Goal: Task Accomplishment & Management: Use online tool/utility

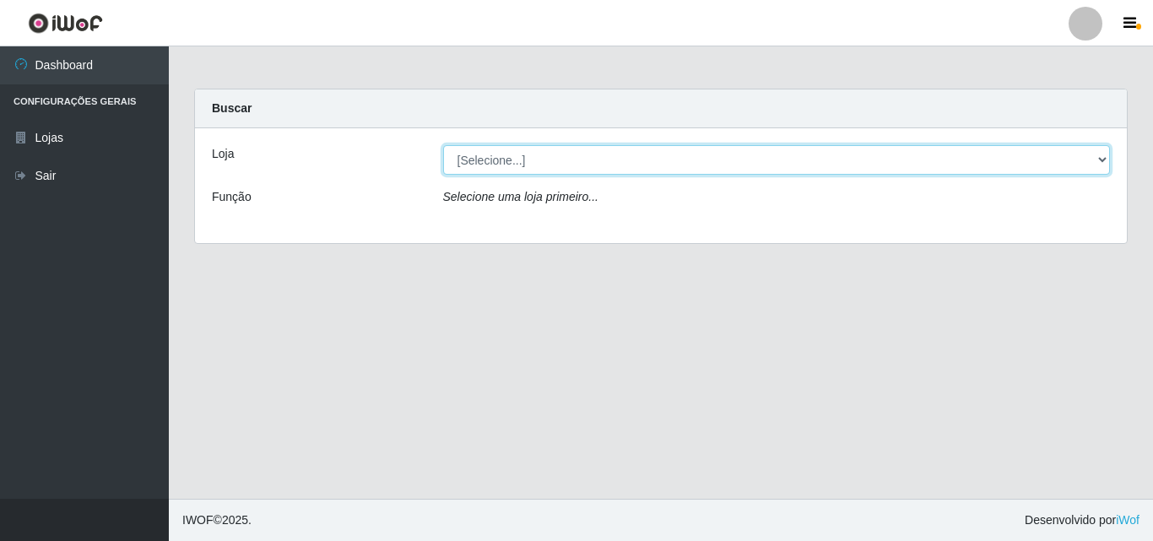
click at [620, 149] on select "[Selecione...] Iskisita Atakado - Centro de Distribuição" at bounding box center [776, 160] width 667 height 30
select select "425"
click at [443, 145] on select "[Selecione...] Iskisita Atakado - Centro de Distribuição" at bounding box center [776, 160] width 667 height 30
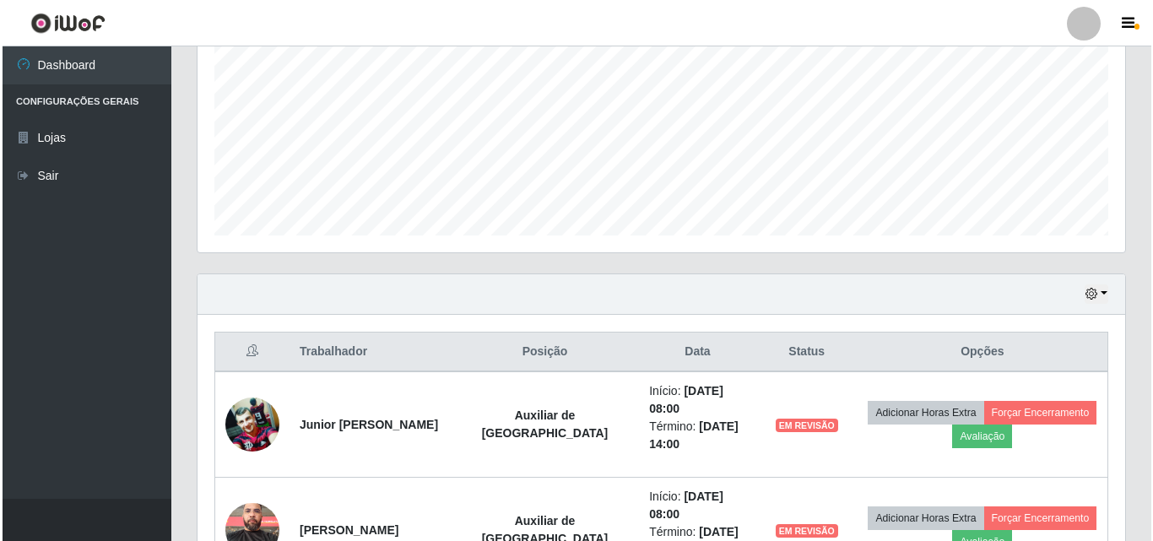
scroll to position [596, 0]
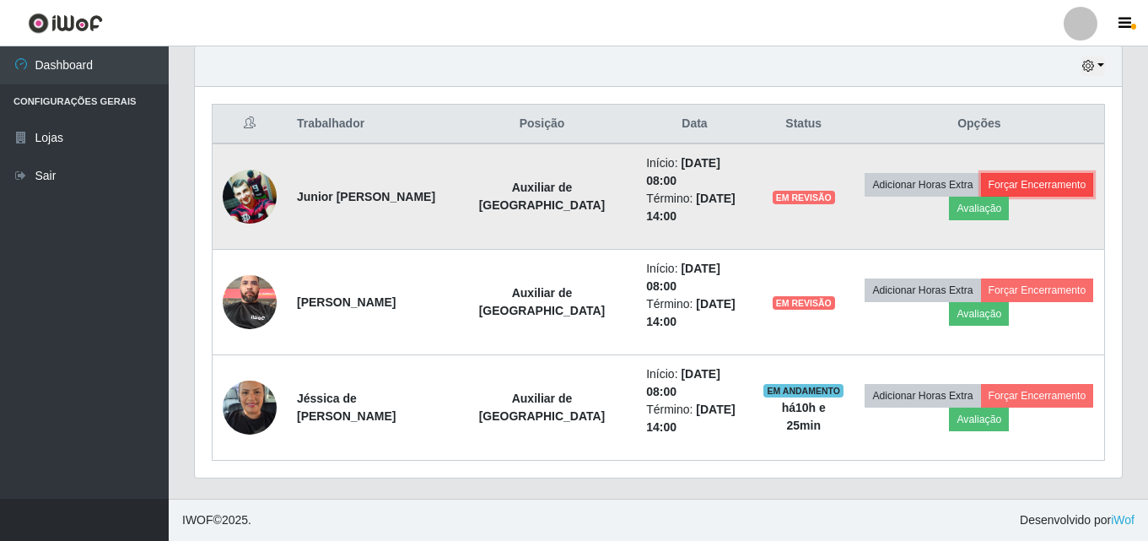
click at [1032, 185] on button "Forçar Encerramento" at bounding box center [1037, 185] width 113 height 24
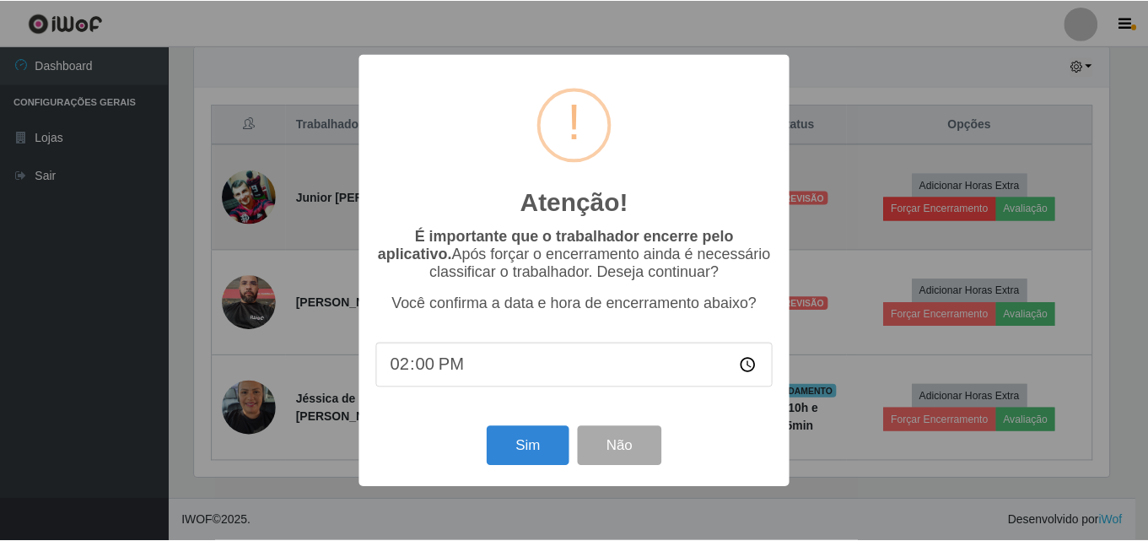
scroll to position [350, 919]
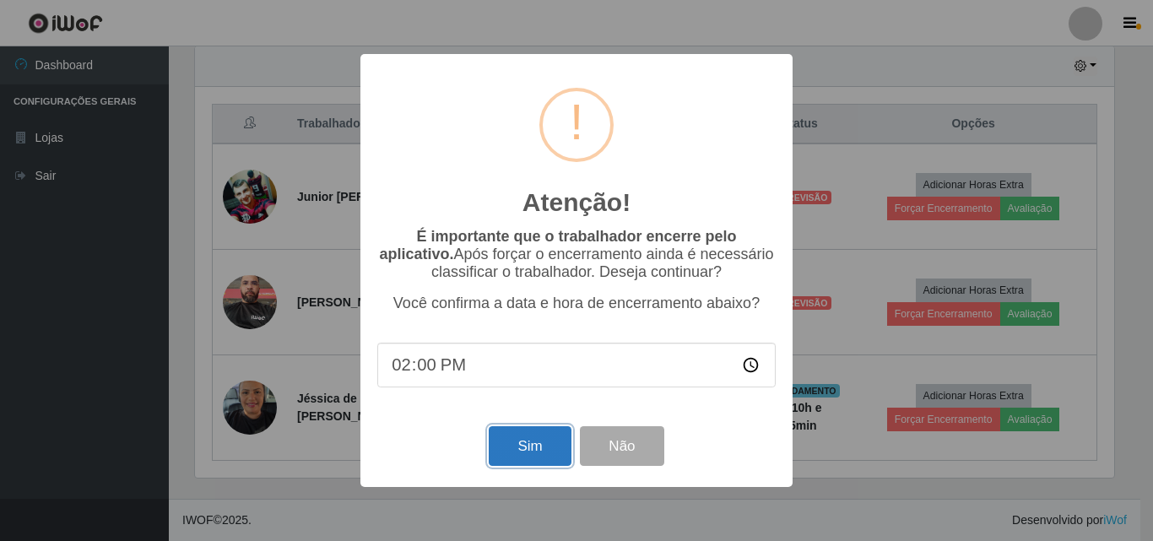
click at [530, 454] on button "Sim" at bounding box center [530, 446] width 82 height 40
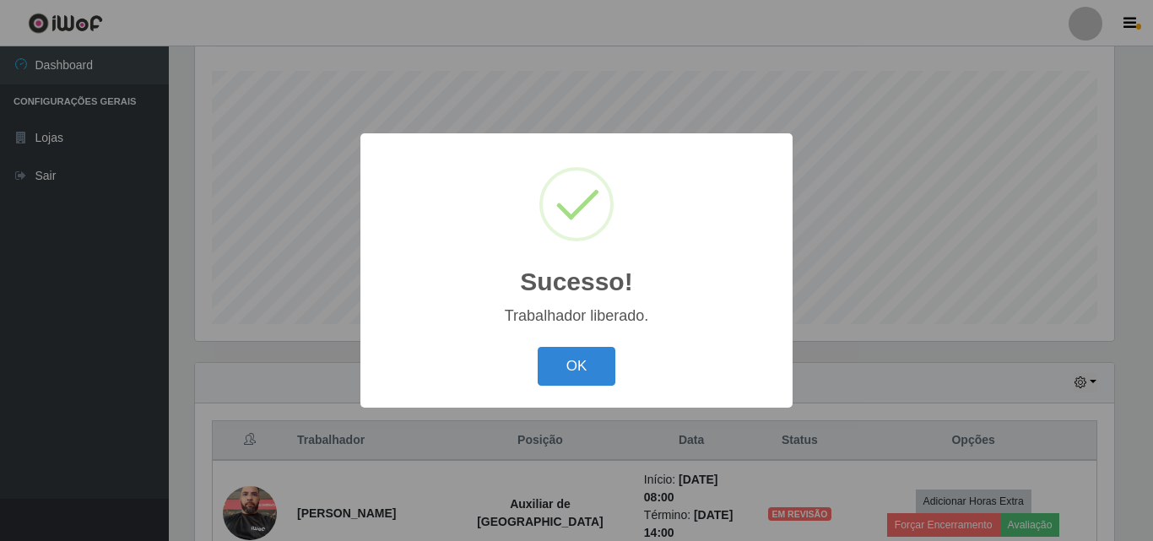
drag, startPoint x: 560, startPoint y: 375, endPoint x: 725, endPoint y: 273, distance: 194.1
click at [562, 375] on button "OK" at bounding box center [576, 367] width 78 height 40
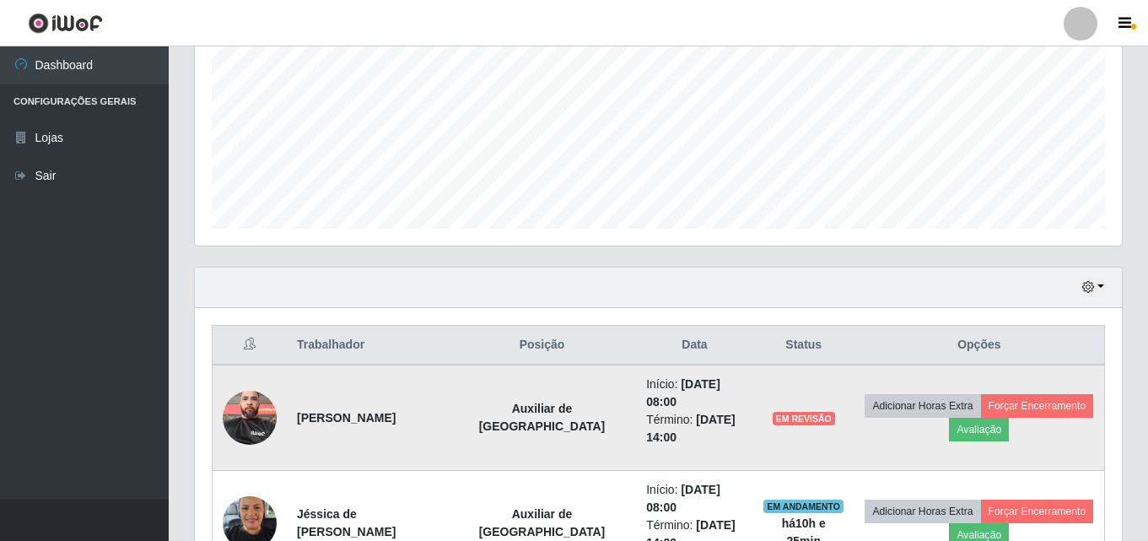
scroll to position [490, 0]
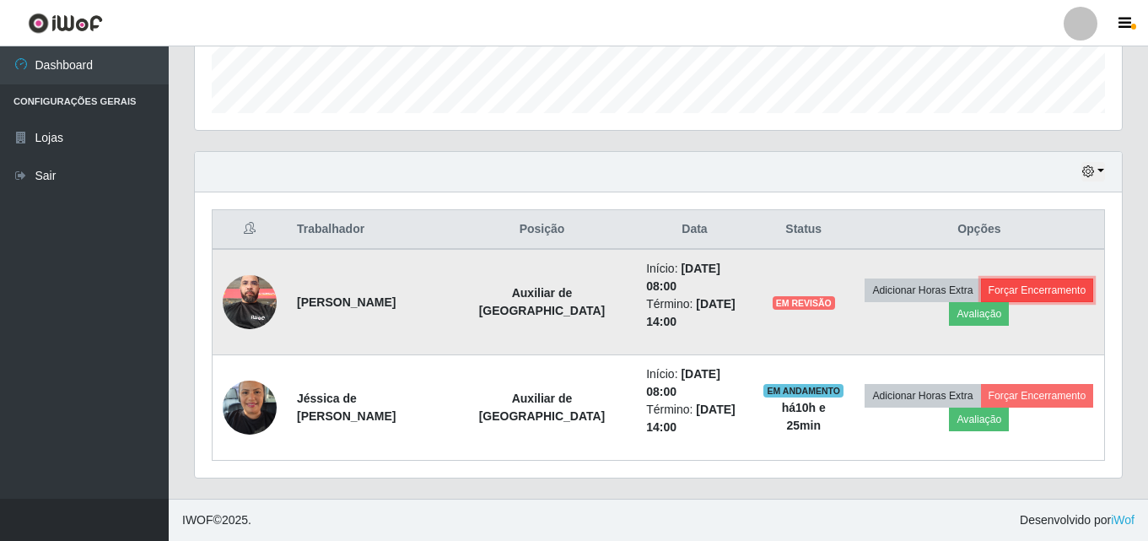
click at [1006, 289] on button "Forçar Encerramento" at bounding box center [1037, 290] width 113 height 24
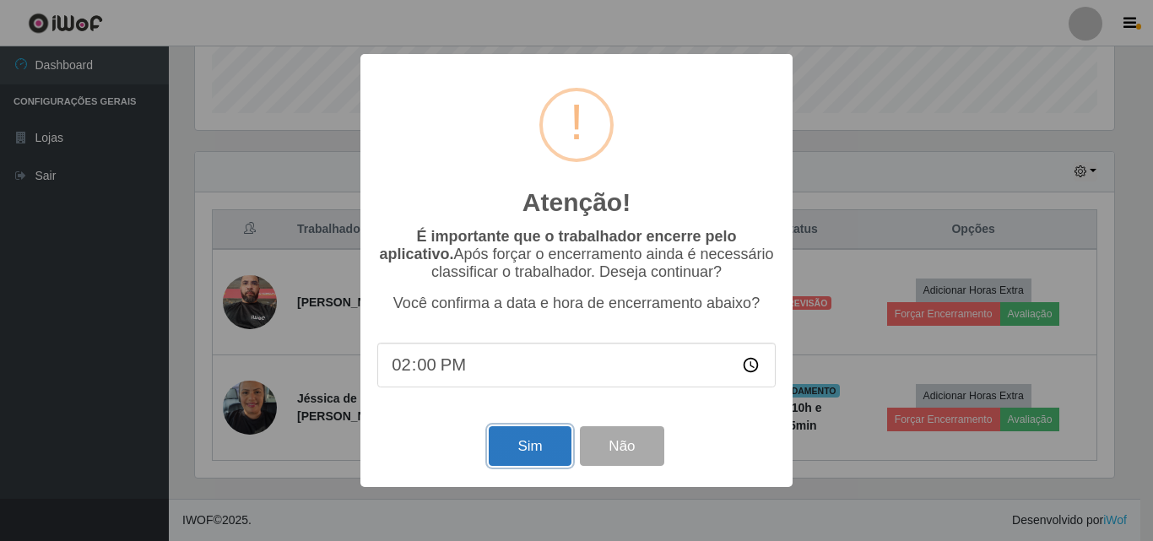
click at [533, 451] on button "Sim" at bounding box center [530, 446] width 82 height 40
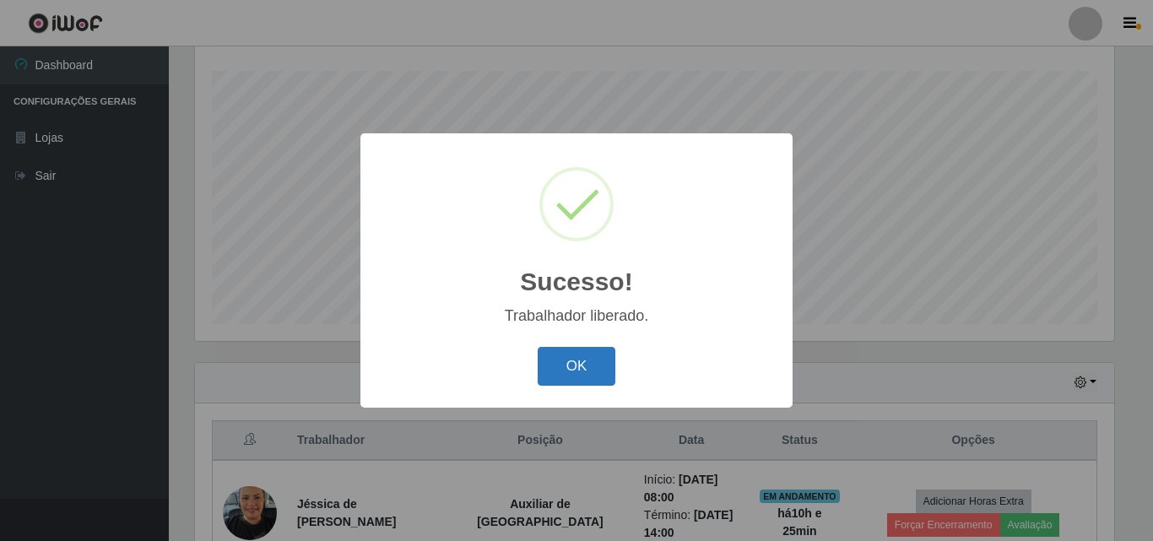
click at [580, 359] on button "OK" at bounding box center [576, 367] width 78 height 40
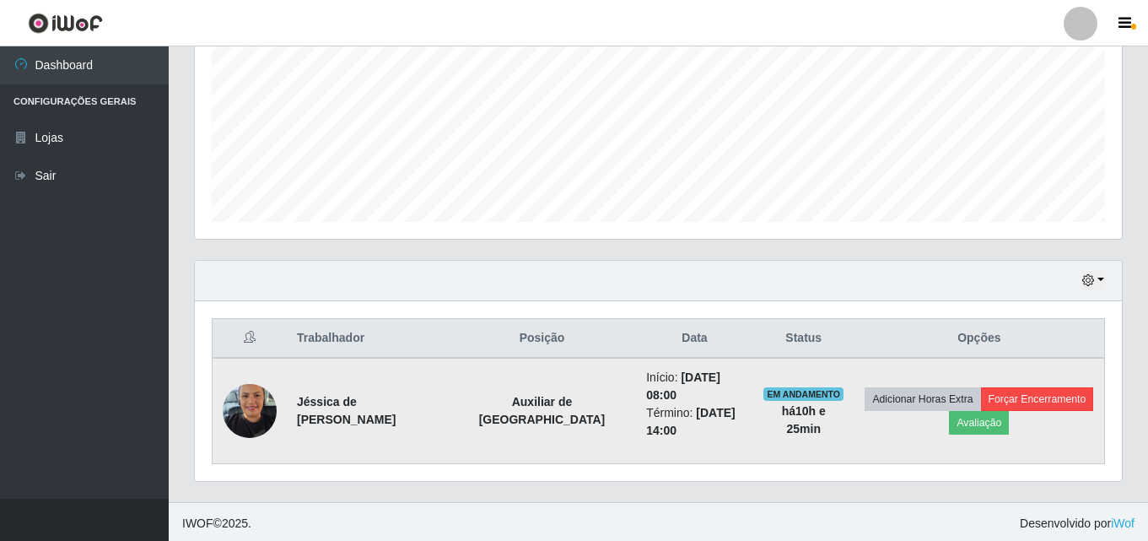
scroll to position [385, 0]
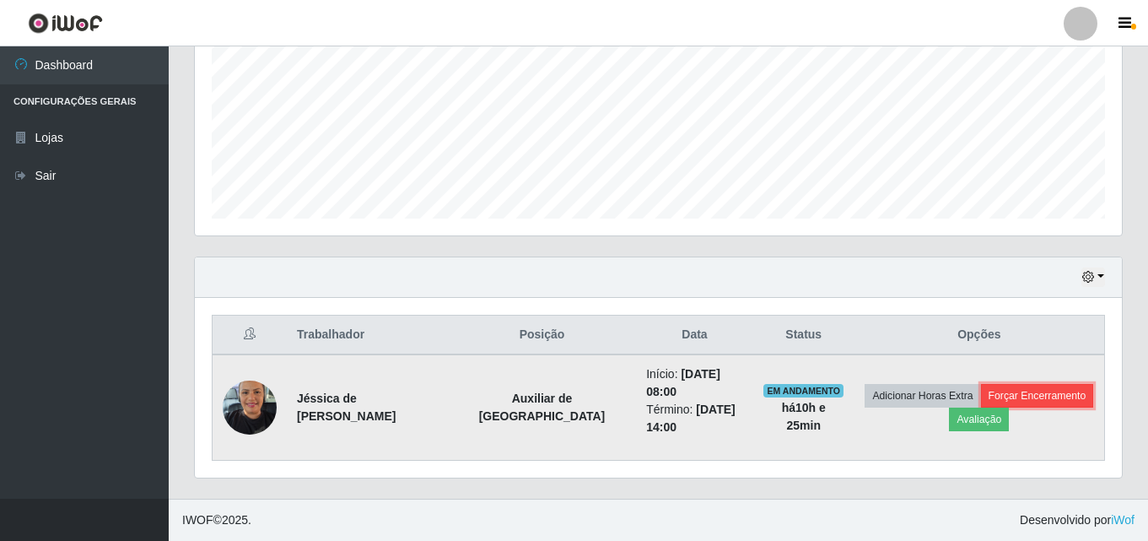
click at [1045, 391] on button "Forçar Encerramento" at bounding box center [1037, 396] width 113 height 24
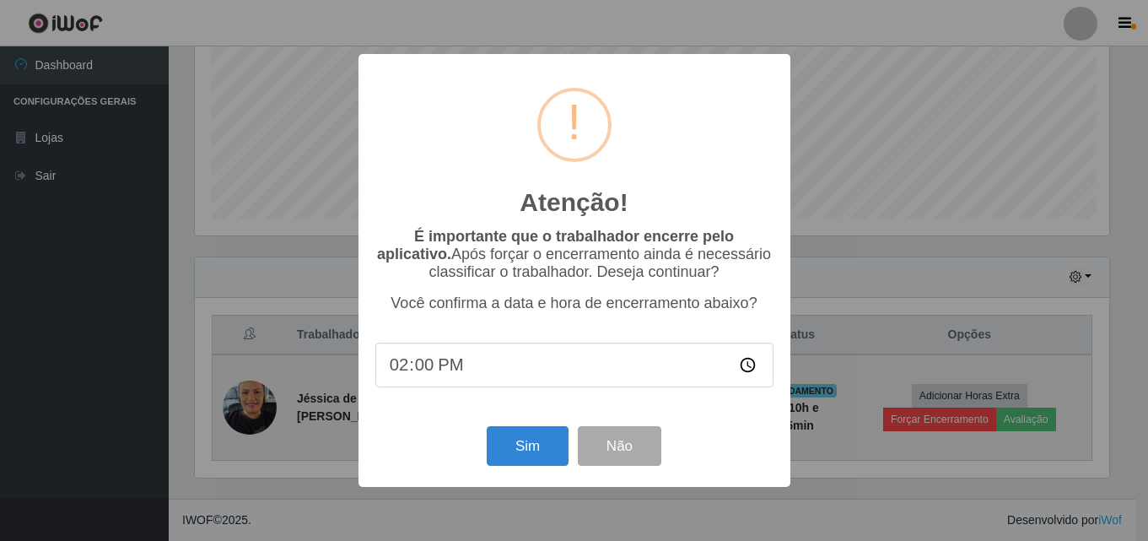
scroll to position [350, 919]
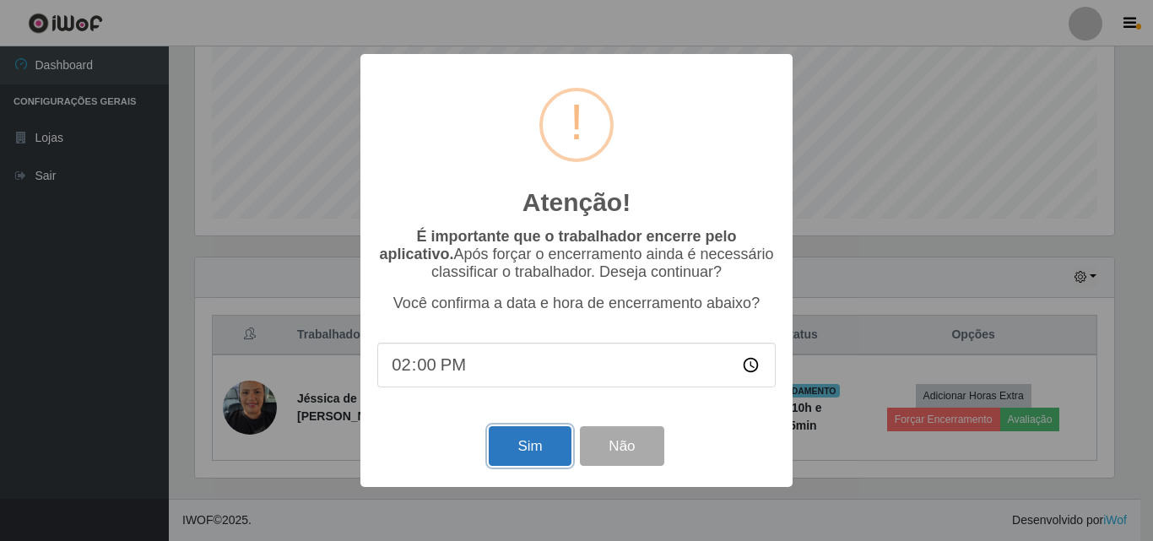
click at [514, 445] on button "Sim" at bounding box center [530, 446] width 82 height 40
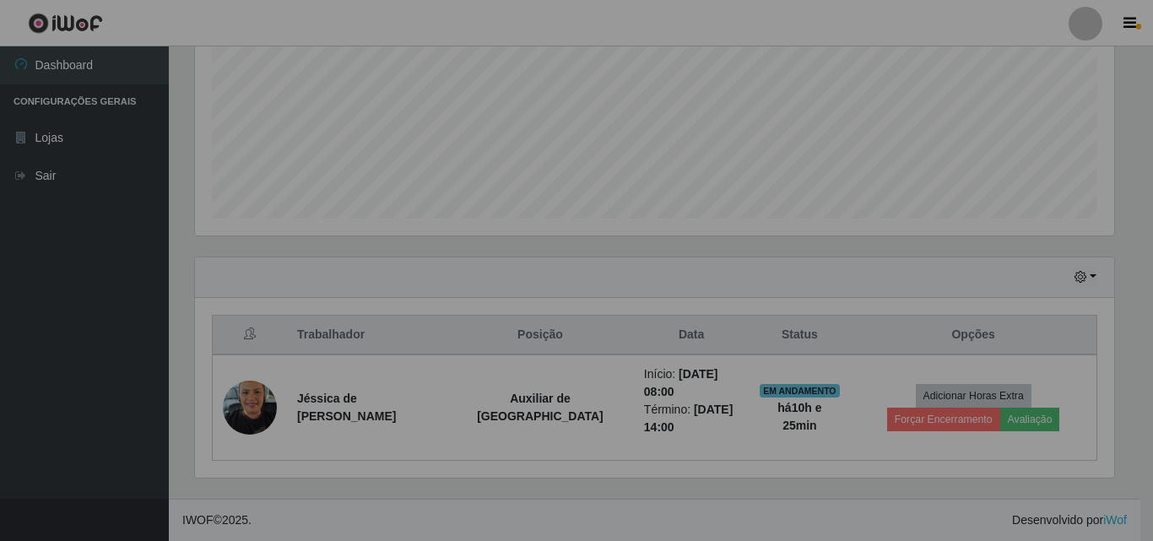
scroll to position [350, 927]
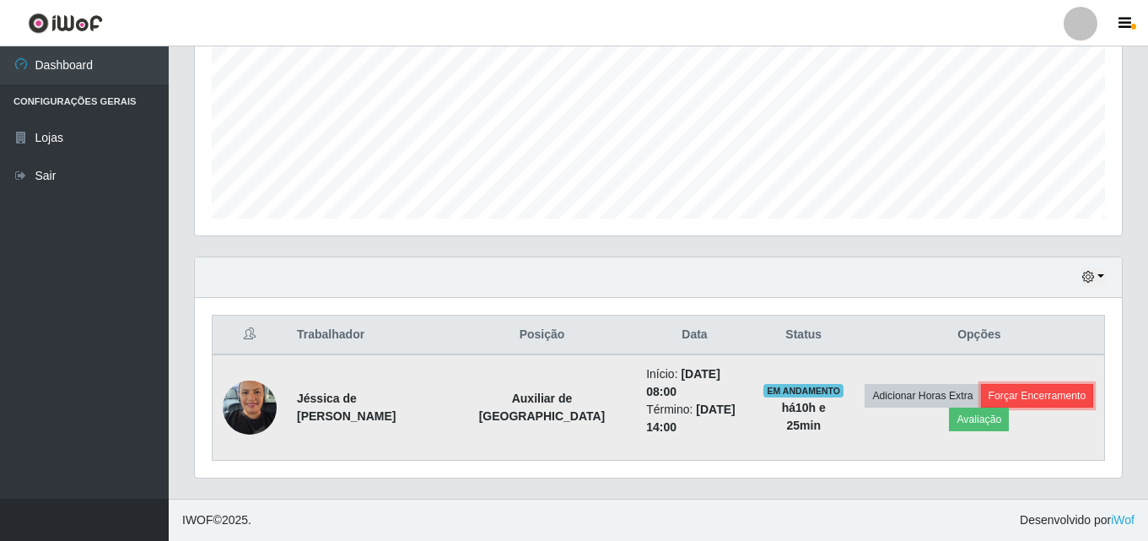
click at [1001, 392] on button "Forçar Encerramento" at bounding box center [1037, 396] width 113 height 24
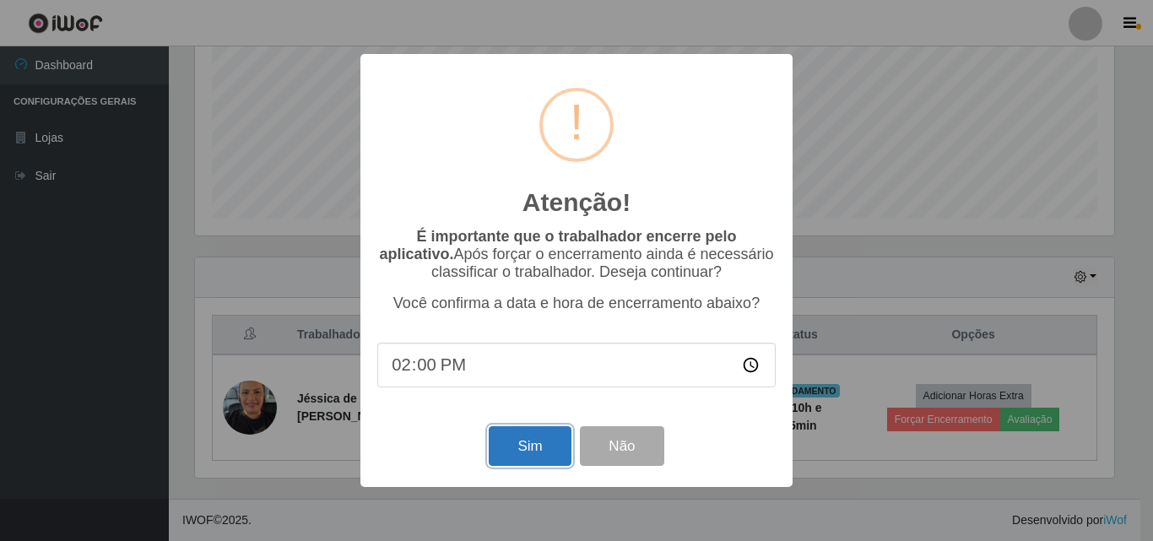
click at [529, 445] on button "Sim" at bounding box center [530, 446] width 82 height 40
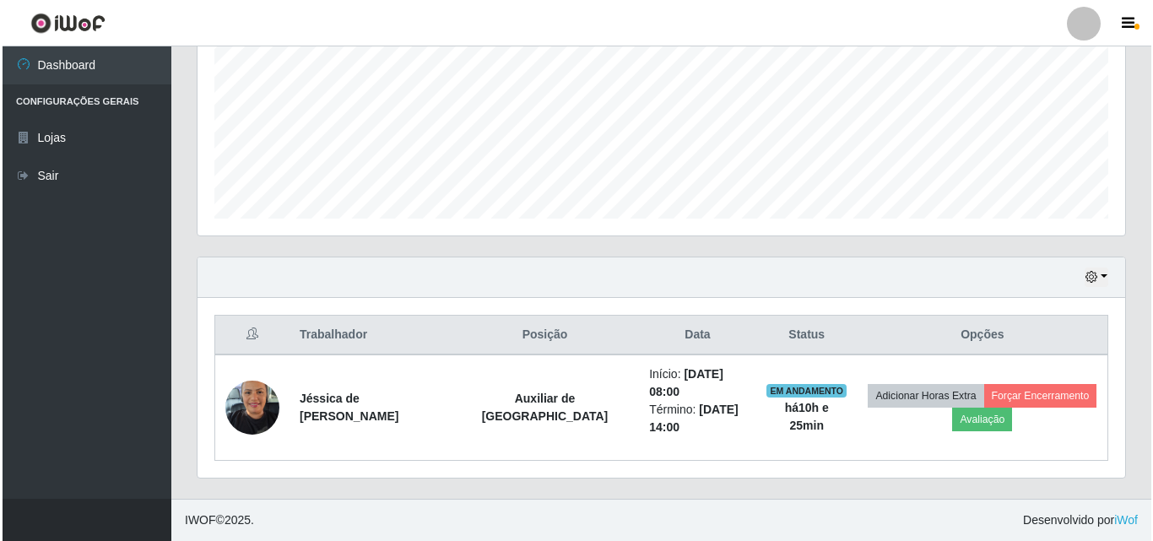
scroll to position [0, 0]
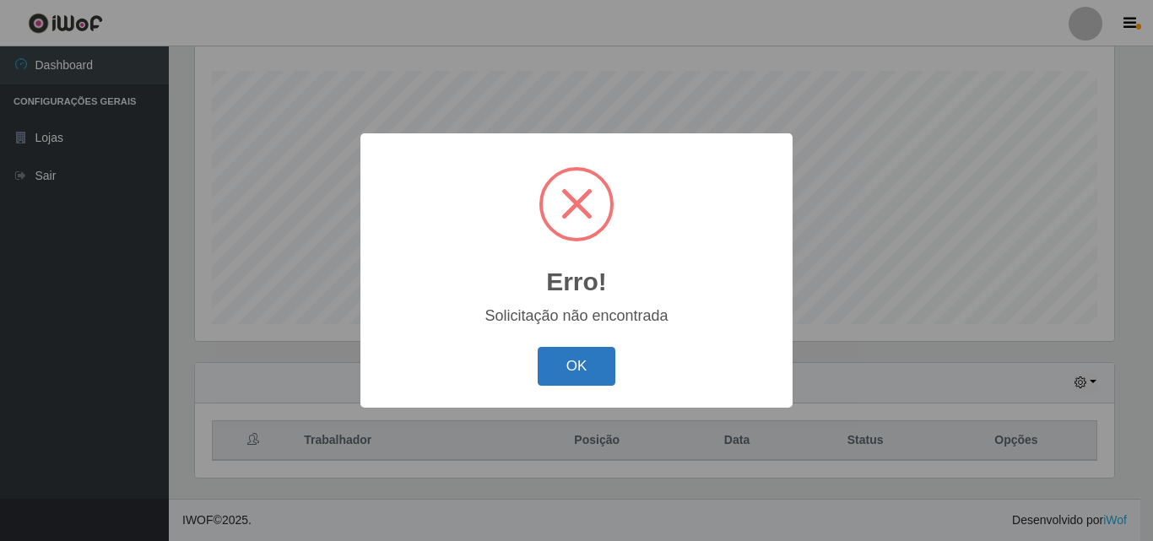
click at [582, 370] on button "OK" at bounding box center [576, 367] width 78 height 40
